Goal: Task Accomplishment & Management: Manage account settings

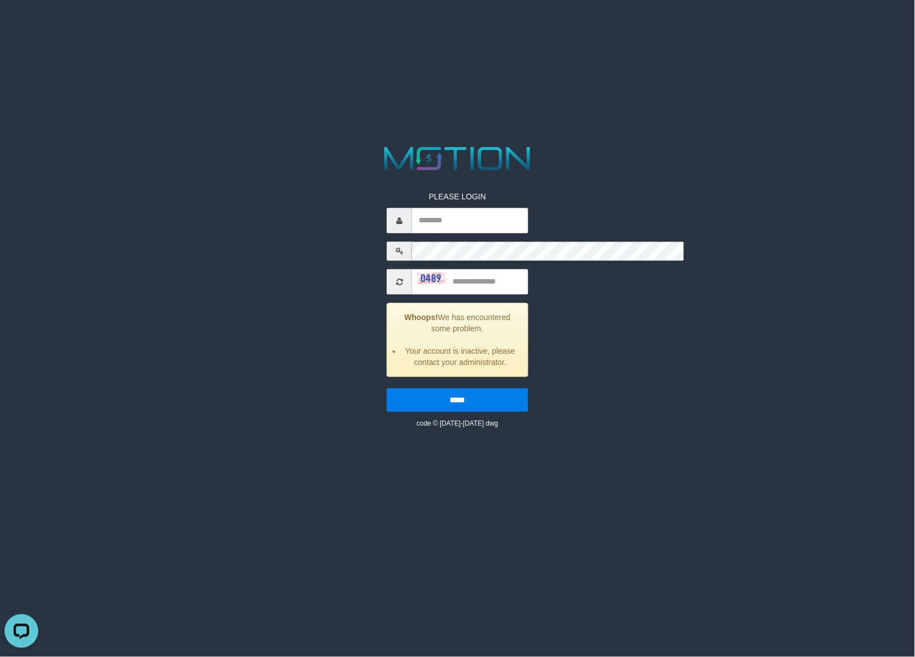
drag, startPoint x: 153, startPoint y: 0, endPoint x: 97, endPoint y: 10, distance: 56.5
click at [220, 143] on div "PLEASE LOGIN Whoops! We has encountered some problem. Your account is inactive,…" at bounding box center [457, 286] width 474 height 286
drag, startPoint x: 141, startPoint y: 0, endPoint x: 90, endPoint y: 71, distance: 87.3
click at [220, 181] on div "PLEASE LOGIN Whoops! We has encountered some problem. Your account is inactive,…" at bounding box center [457, 286] width 474 height 286
drag, startPoint x: 720, startPoint y: 3, endPoint x: 128, endPoint y: 150, distance: 610.0
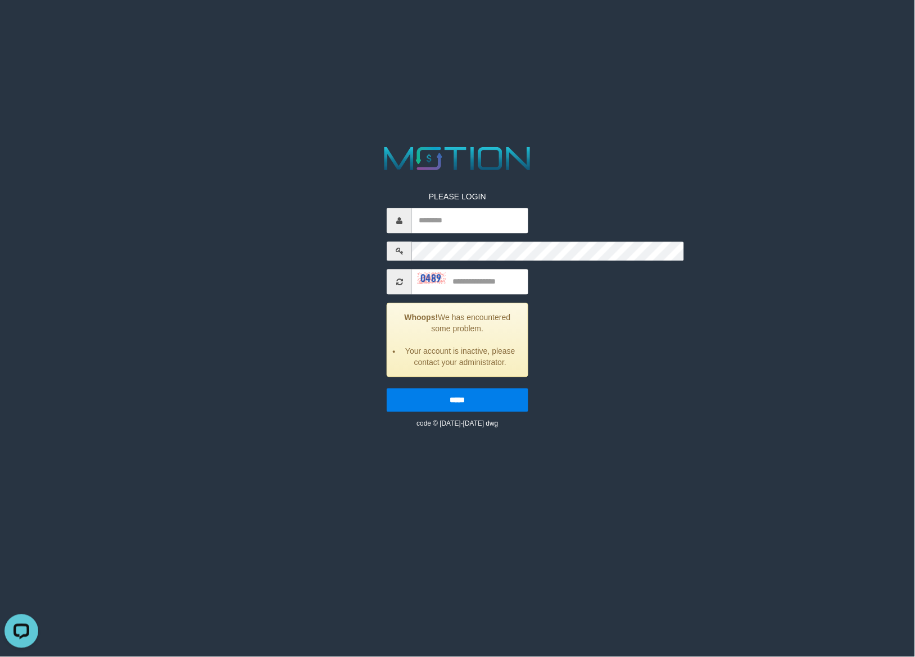
click at [220, 150] on div "PLEASE LOGIN Whoops! We has encountered some problem. Your account is inactive,…" at bounding box center [457, 286] width 474 height 286
drag, startPoint x: 101, startPoint y: 0, endPoint x: 74, endPoint y: 124, distance: 126.5
click at [220, 143] on div "PLEASE LOGIN Whoops! We has encountered some problem. Your account is inactive,…" at bounding box center [457, 286] width 474 height 286
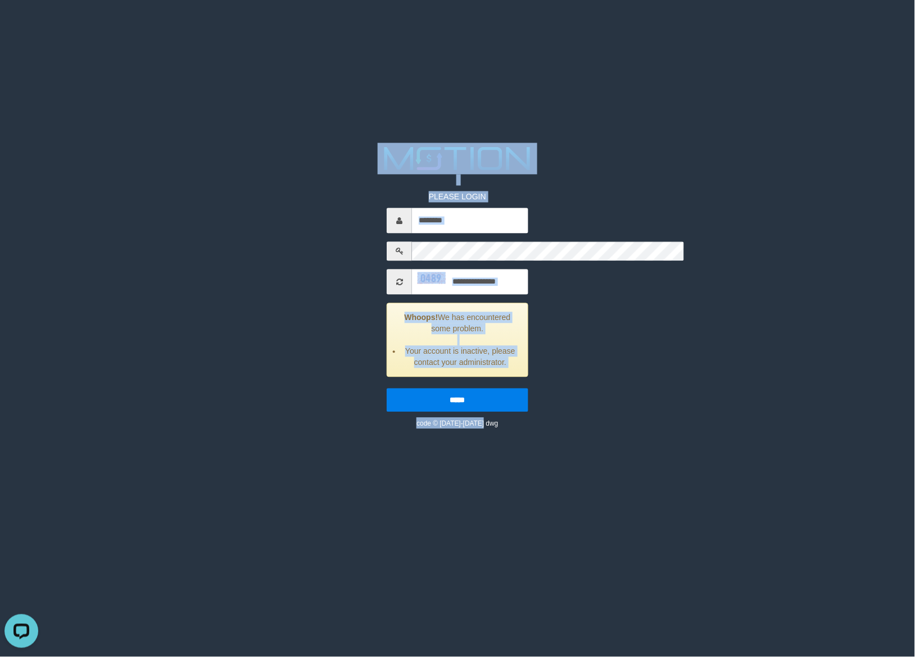
drag, startPoint x: 97, startPoint y: 0, endPoint x: 76, endPoint y: 126, distance: 128.2
click at [220, 143] on div "PLEASE LOGIN Whoops! We has encountered some problem. Your account is inactive,…" at bounding box center [457, 286] width 474 height 286
drag, startPoint x: 124, startPoint y: 3, endPoint x: 62, endPoint y: 27, distance: 65.8
click at [220, 143] on div "PLEASE LOGIN Whoops! We has encountered some problem. Your account is inactive,…" at bounding box center [457, 286] width 474 height 286
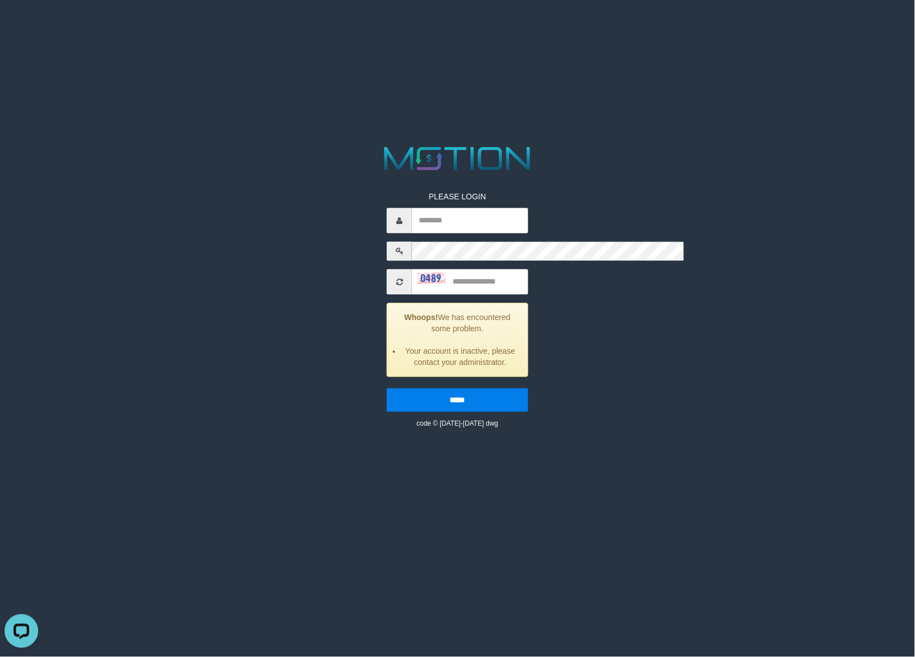
drag, startPoint x: 148, startPoint y: 1, endPoint x: 80, endPoint y: 91, distance: 113.1
click at [220, 146] on div "PLEASE LOGIN Whoops! We has encountered some problem. Your account is inactive,…" at bounding box center [457, 286] width 474 height 286
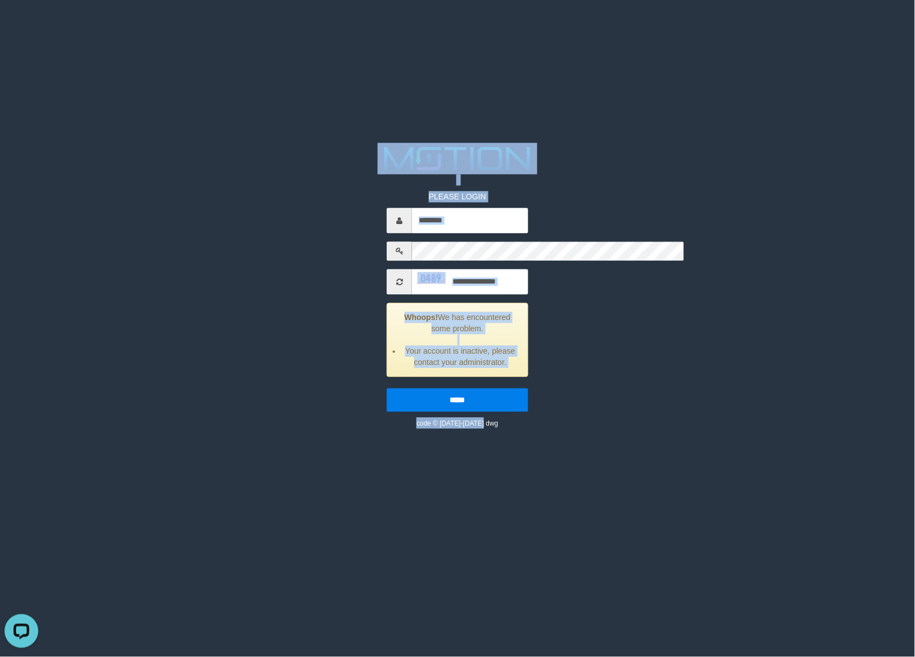
click at [220, 178] on div "PLEASE LOGIN Whoops! We has encountered some problem. Your account is inactive,…" at bounding box center [457, 286] width 474 height 286
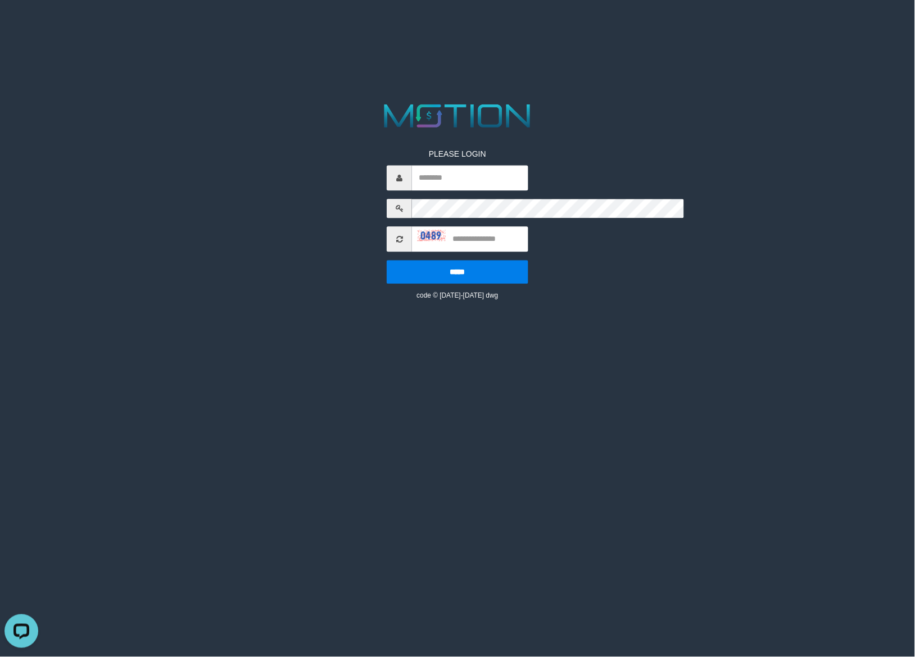
click at [553, 28] on body "PLEASE LOGIN ***** code © 2012-2018 dwg" at bounding box center [457, 14] width 915 height 28
click at [443, 227] on input "text" at bounding box center [470, 239] width 116 height 25
click at [396, 235] on icon at bounding box center [399, 239] width 7 height 8
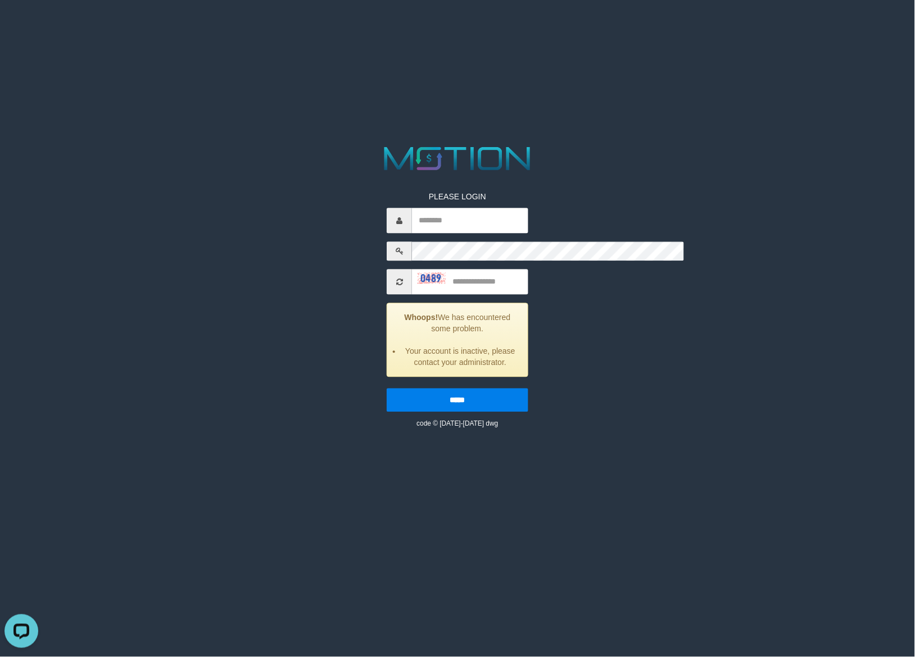
click at [342, 28] on html "PLEASE LOGIN Whoops! We has encountered some problem. Your account is inactive,…" at bounding box center [457, 14] width 915 height 28
click at [220, 143] on div "PLEASE LOGIN Whoops! We has encountered some problem. Your account is inactive,…" at bounding box center [457, 286] width 474 height 286
